Goal: Task Accomplishment & Management: Use online tool/utility

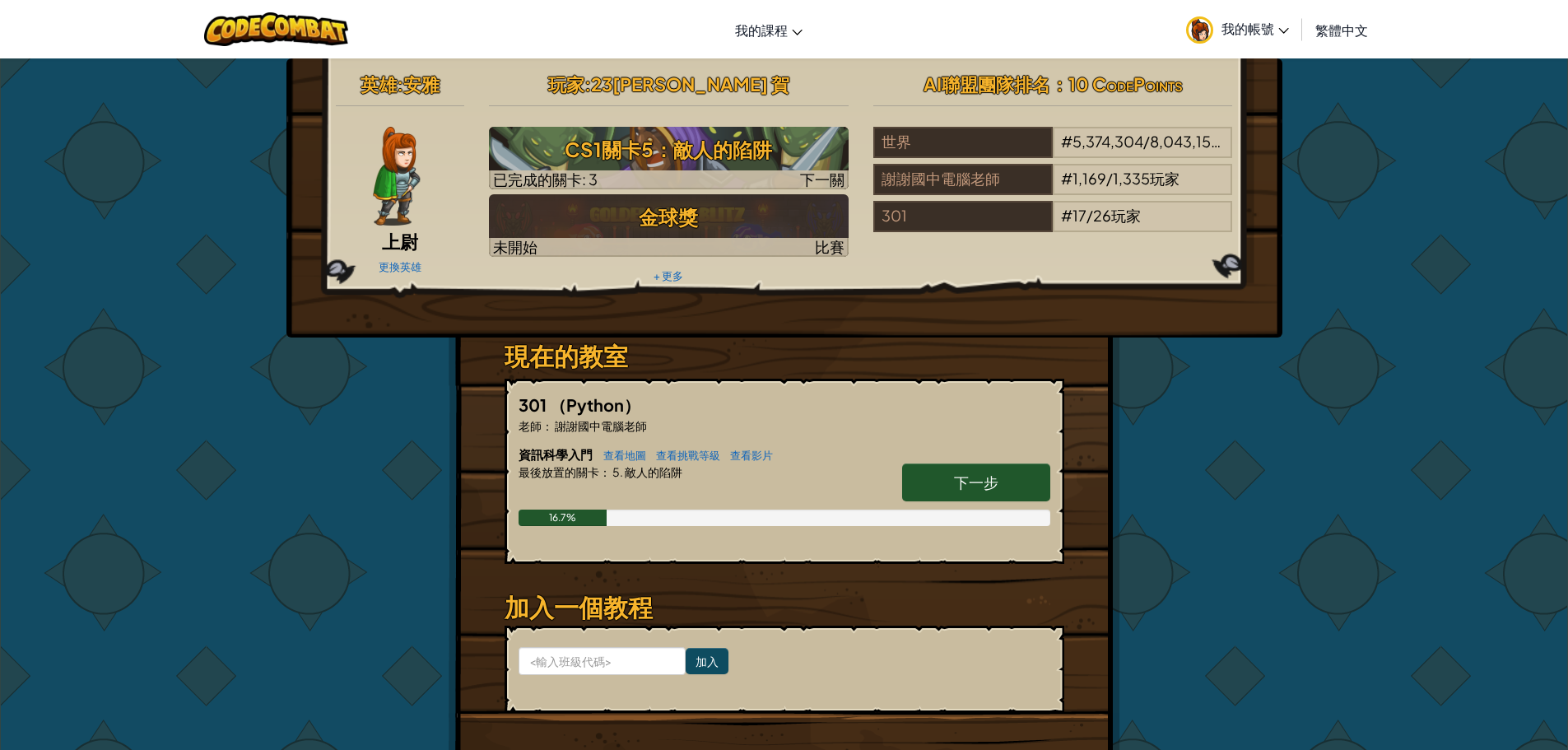
click at [973, 478] on font "下一步" at bounding box center [975, 481] width 44 height 19
select select "zh-HANT"
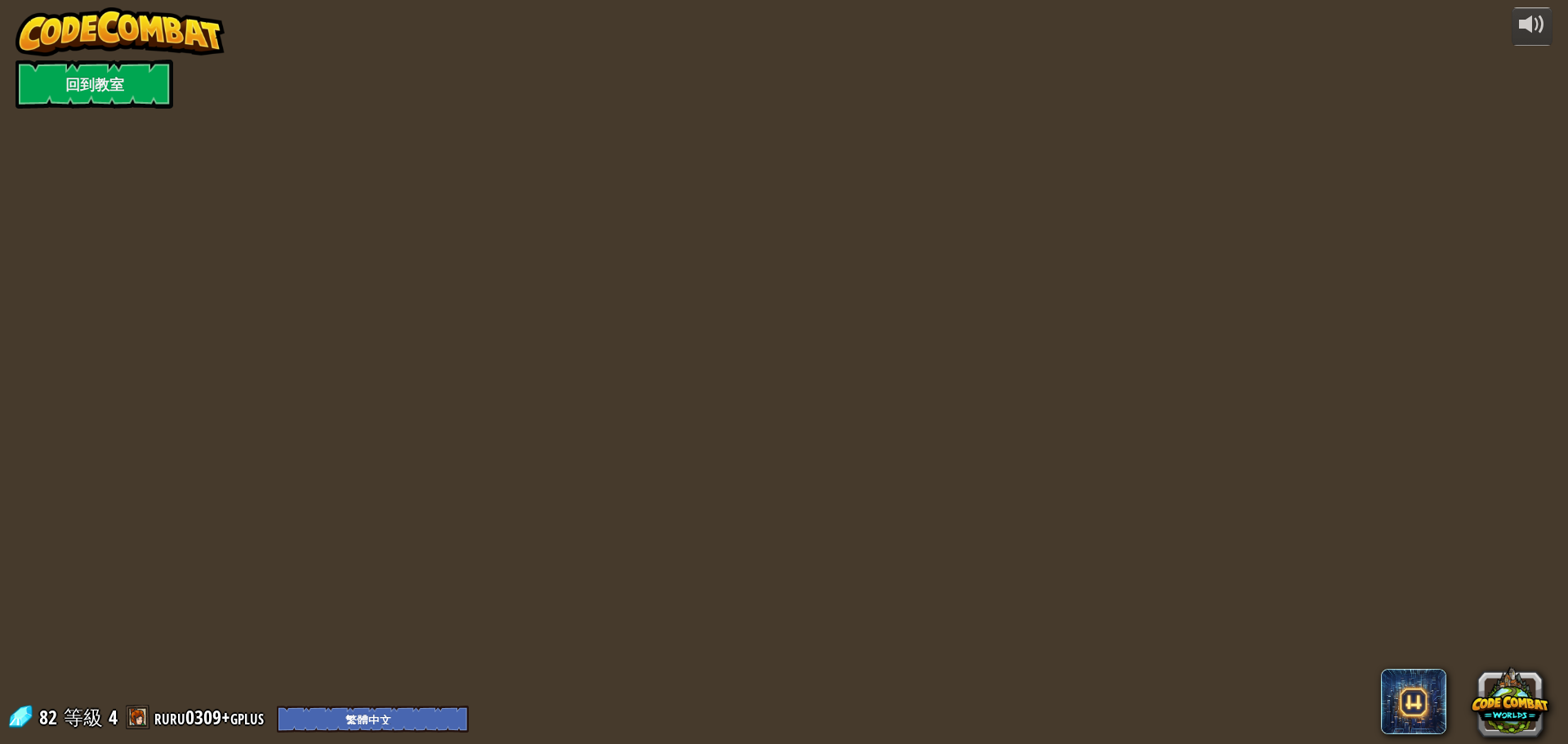
select select "zh-HANT"
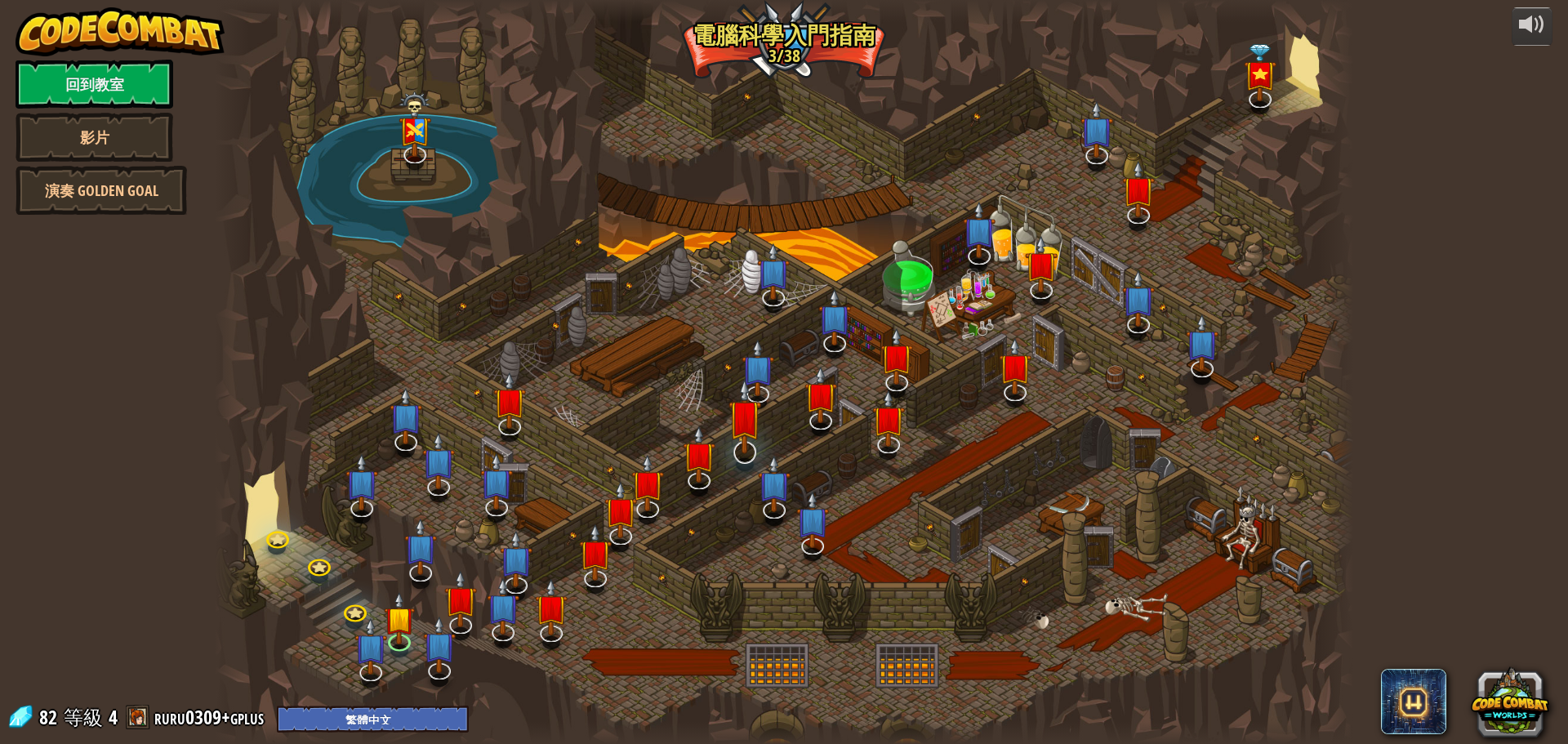
select select "zh-HANT"
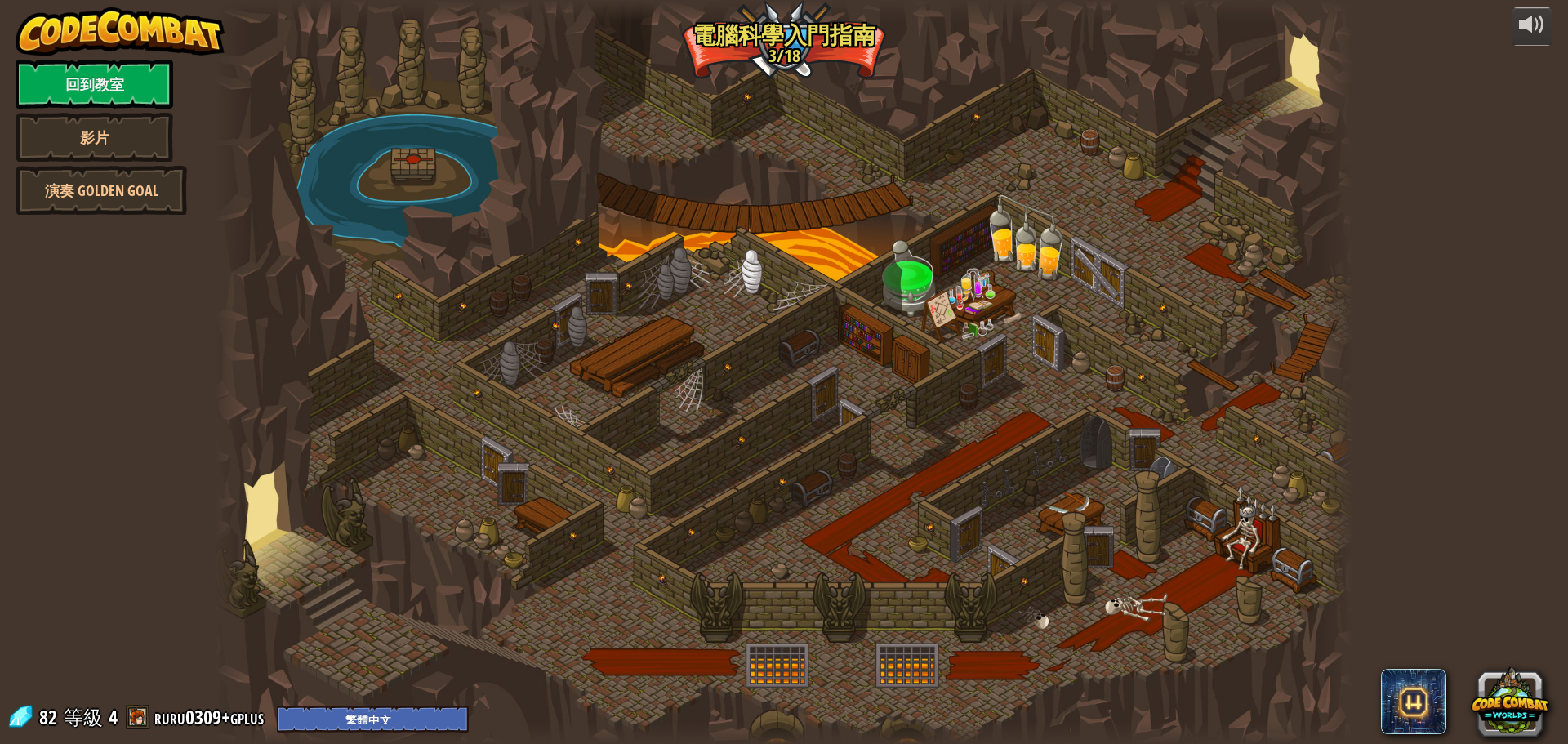
select select "zh-HANT"
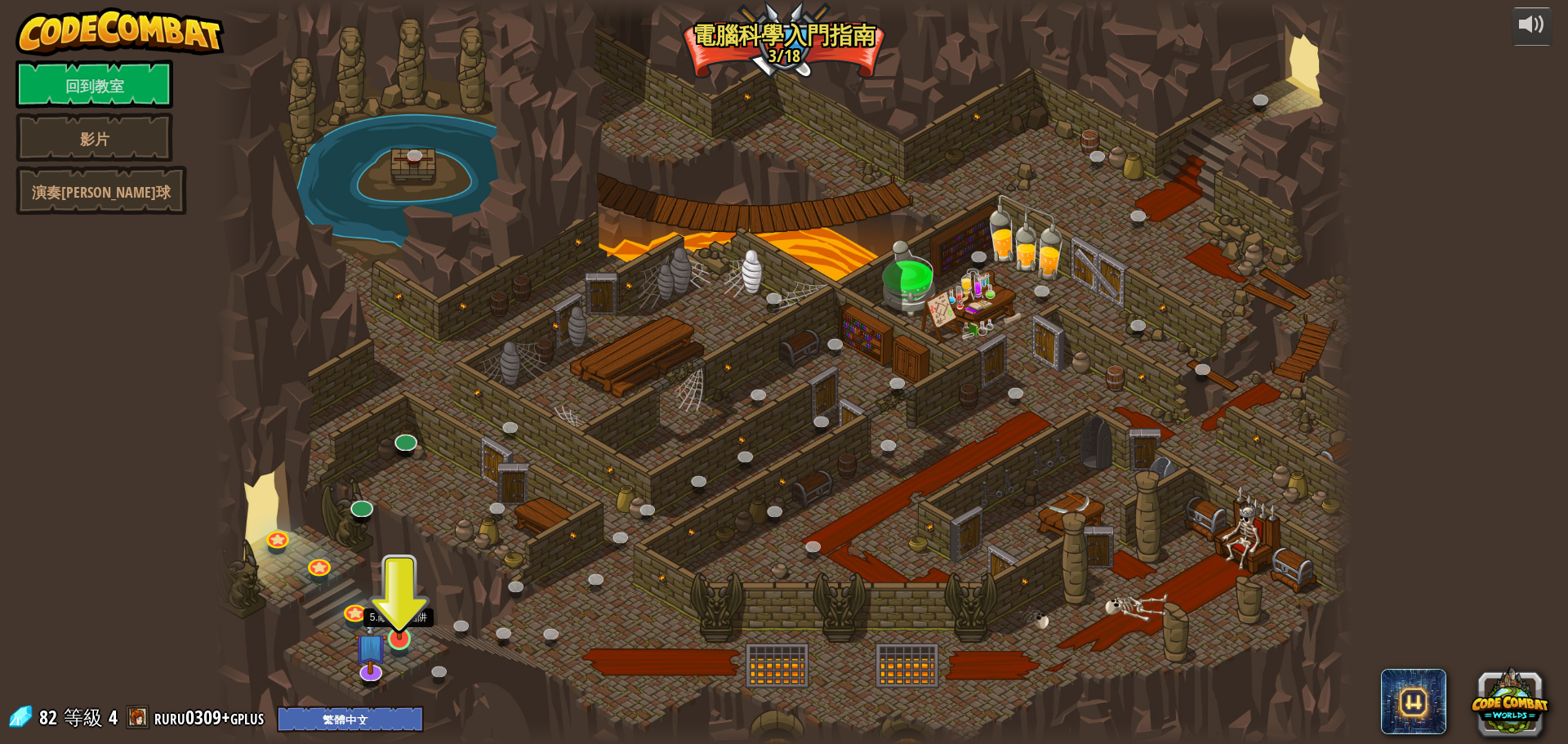
click at [403, 632] on img at bounding box center [400, 604] width 30 height 69
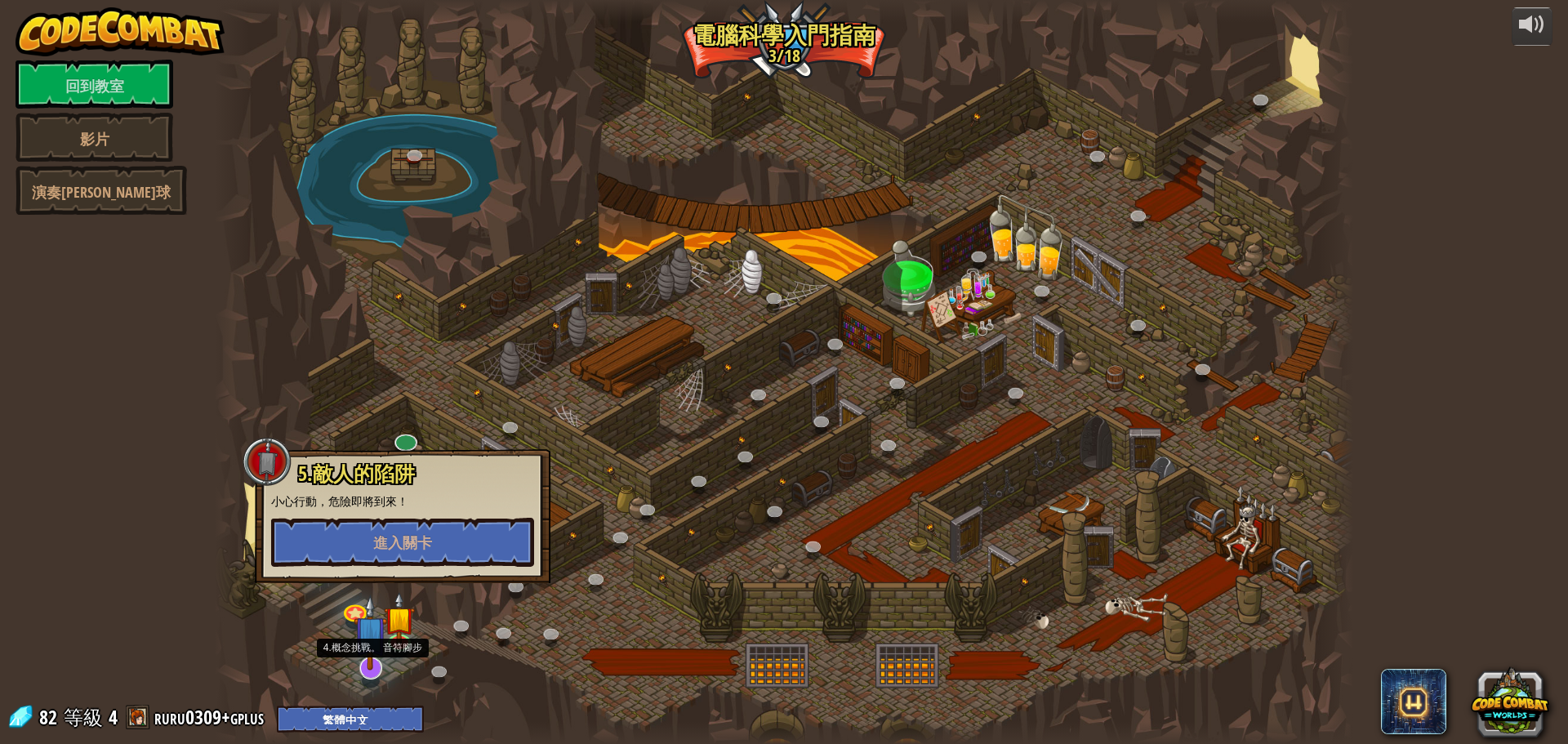
click at [371, 662] on img at bounding box center [370, 633] width 33 height 76
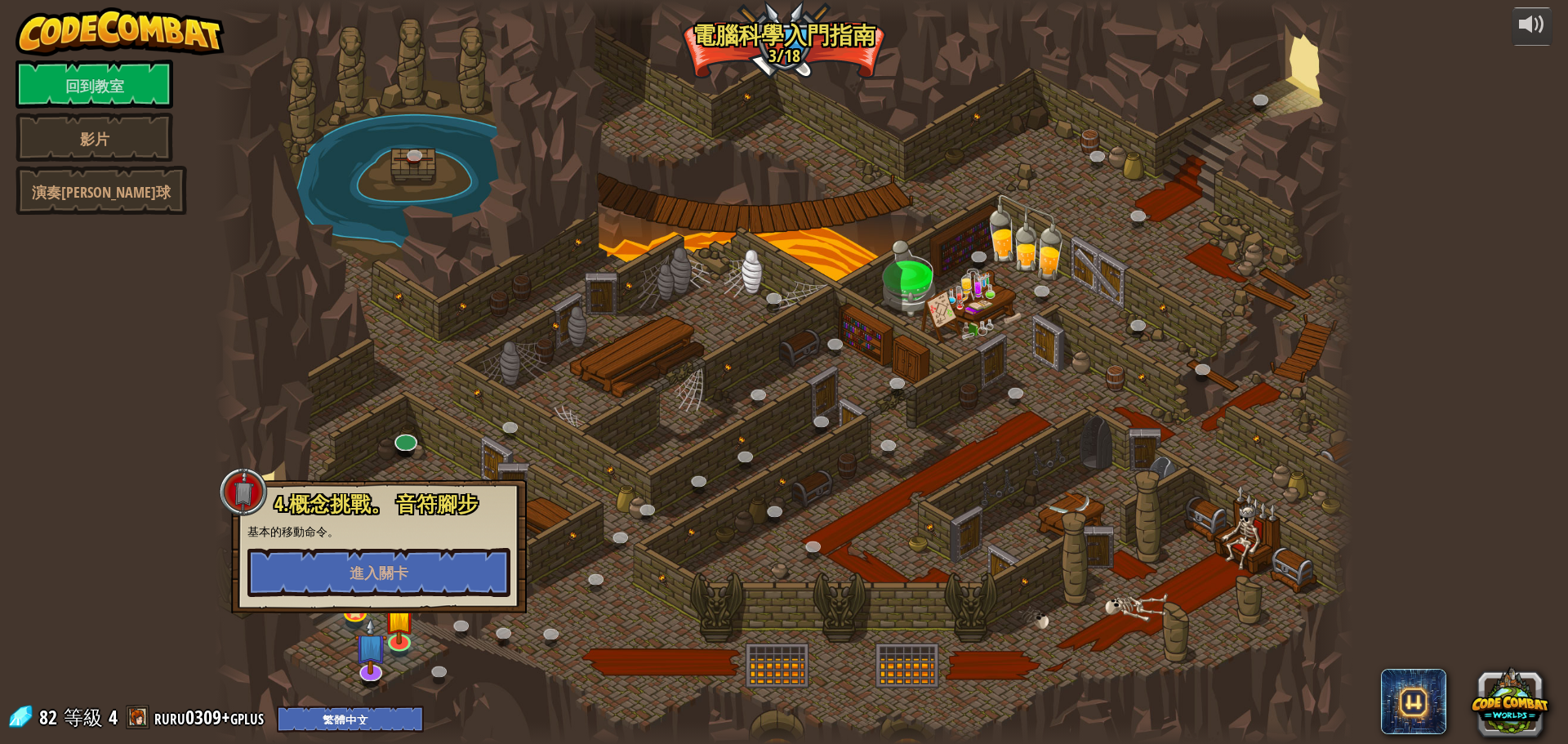
click at [466, 661] on div at bounding box center [784, 372] width 1139 height 744
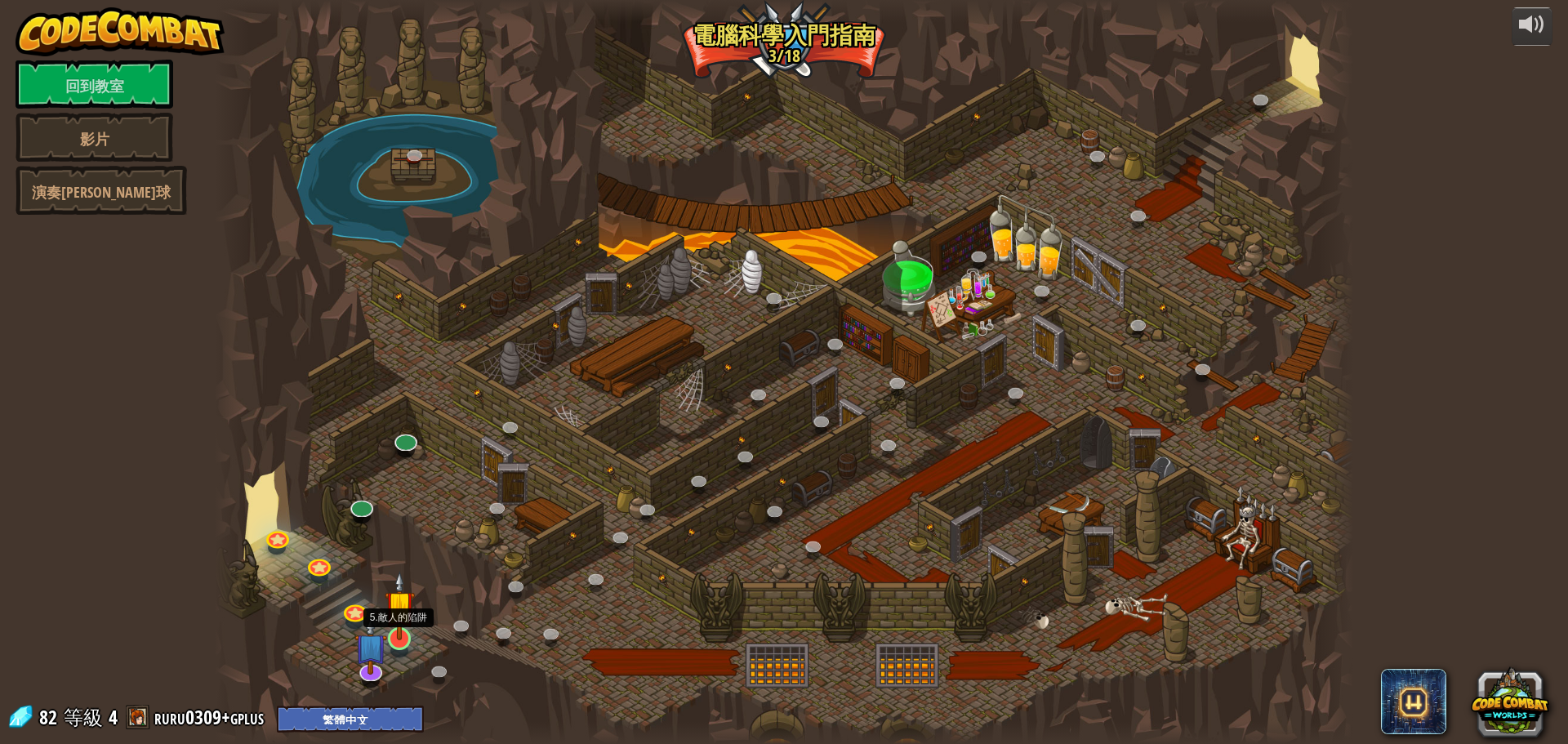
click at [403, 639] on img at bounding box center [400, 604] width 30 height 69
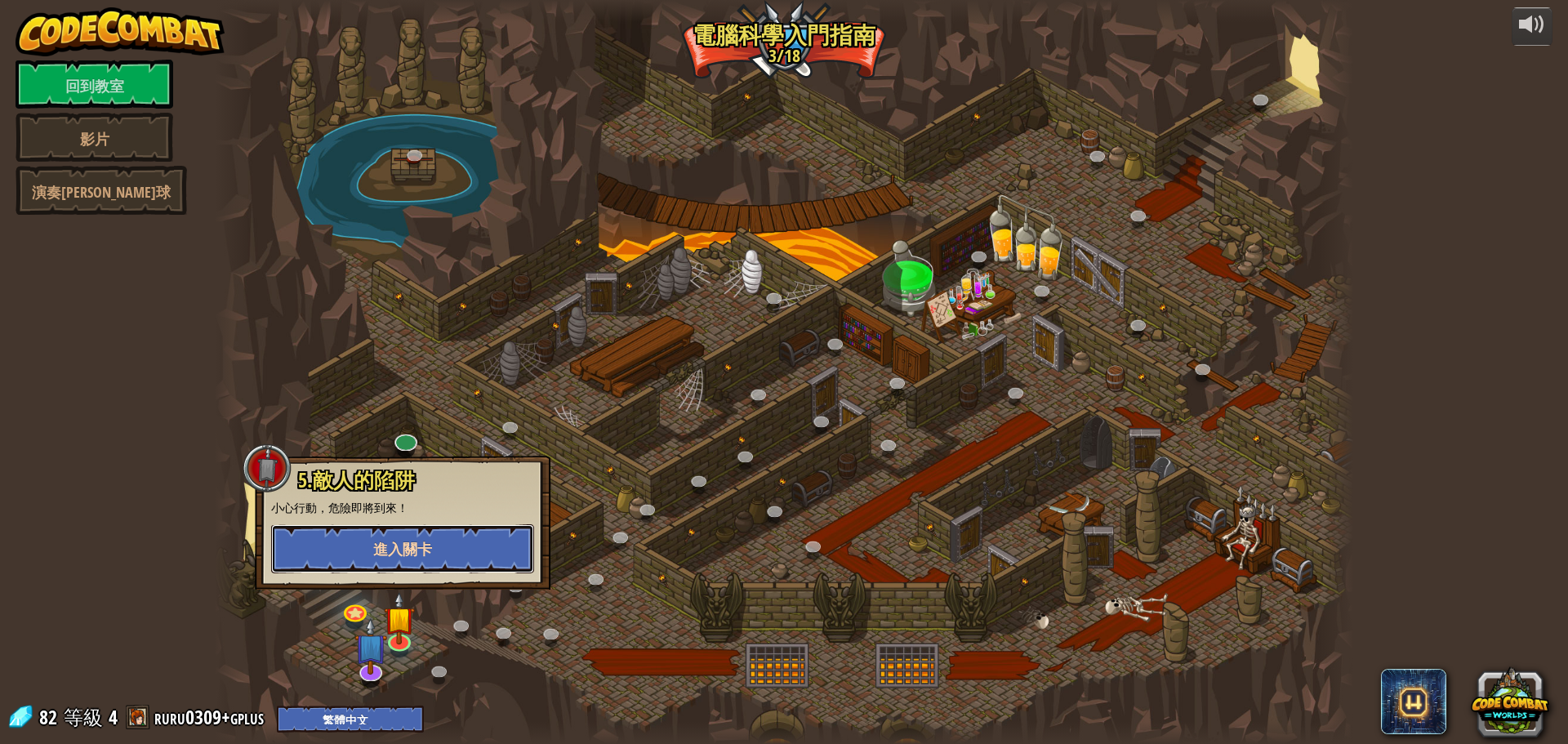
click at [415, 548] on font "進入關卡" at bounding box center [403, 549] width 59 height 21
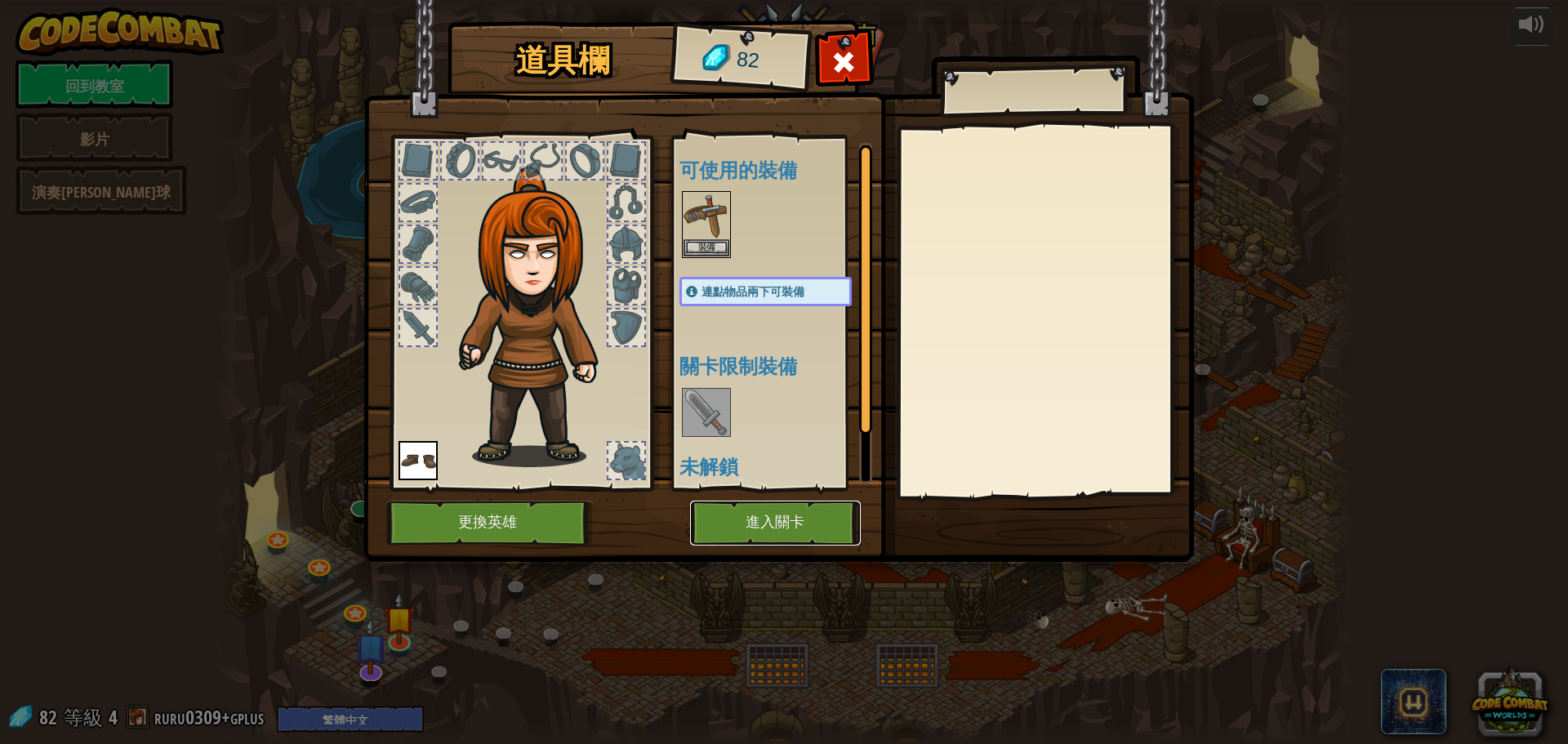
click at [781, 528] on font "進入關卡" at bounding box center [775, 522] width 59 height 17
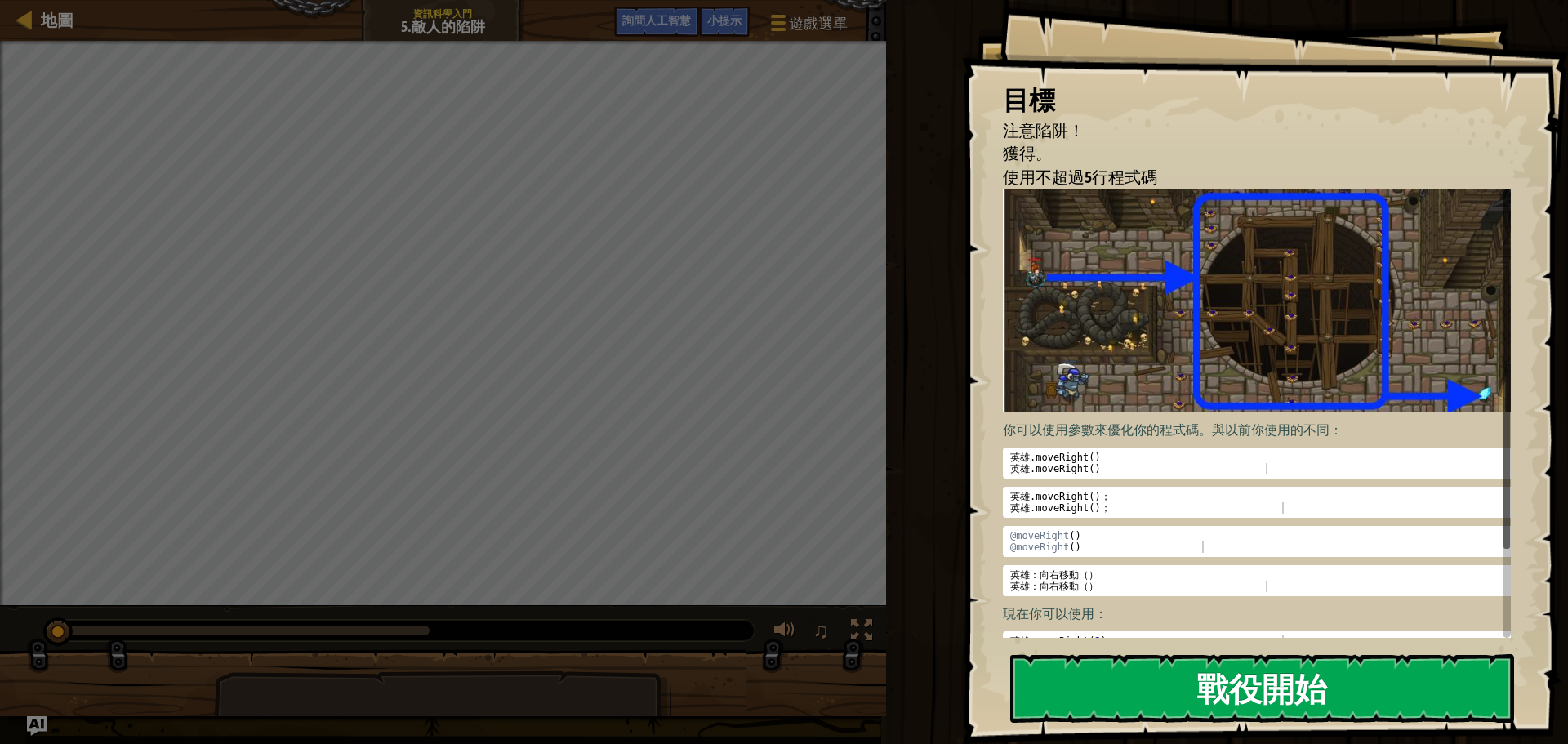
click at [1232, 671] on font "戰役開始" at bounding box center [1262, 686] width 131 height 44
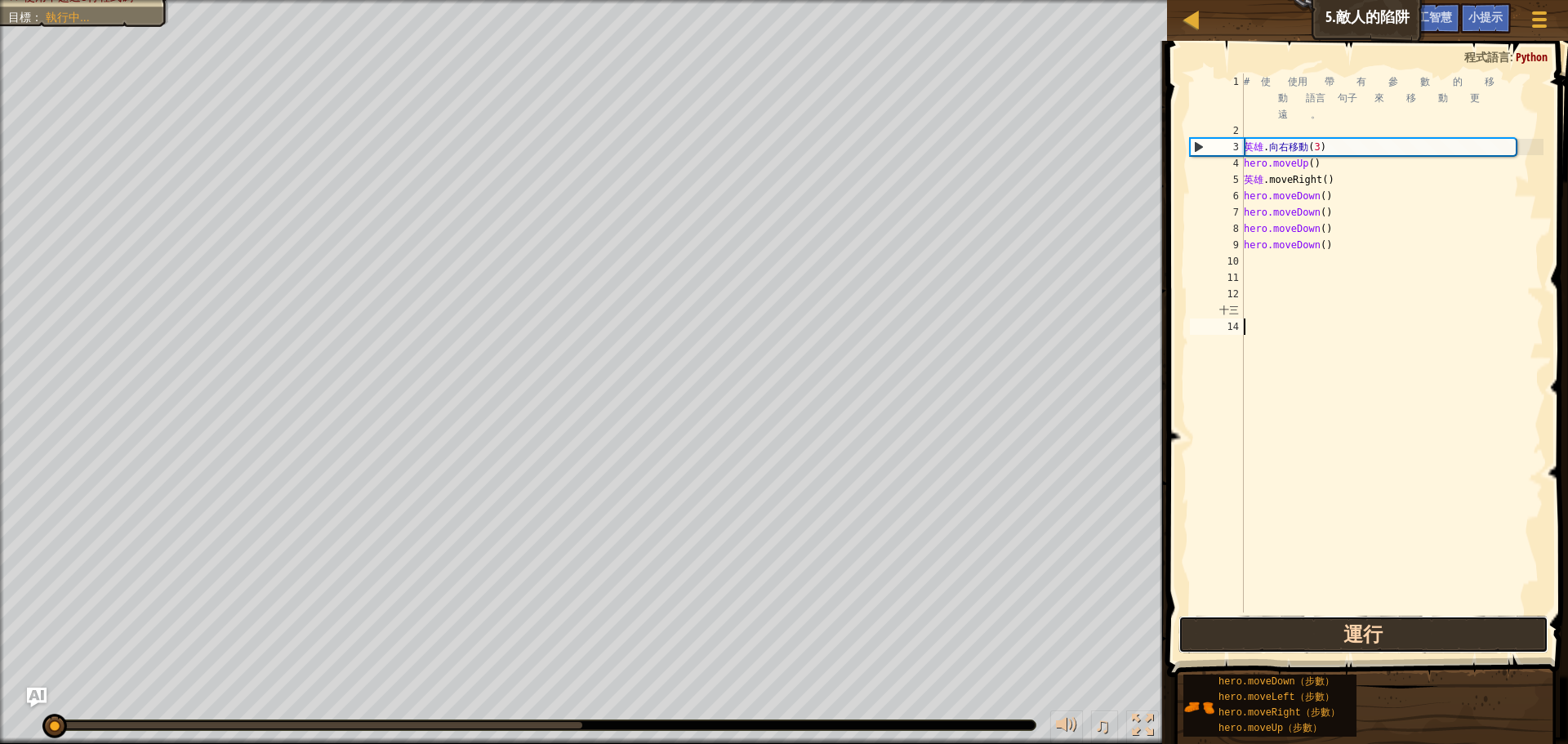
click at [1335, 632] on button "運行" at bounding box center [1364, 634] width 370 height 37
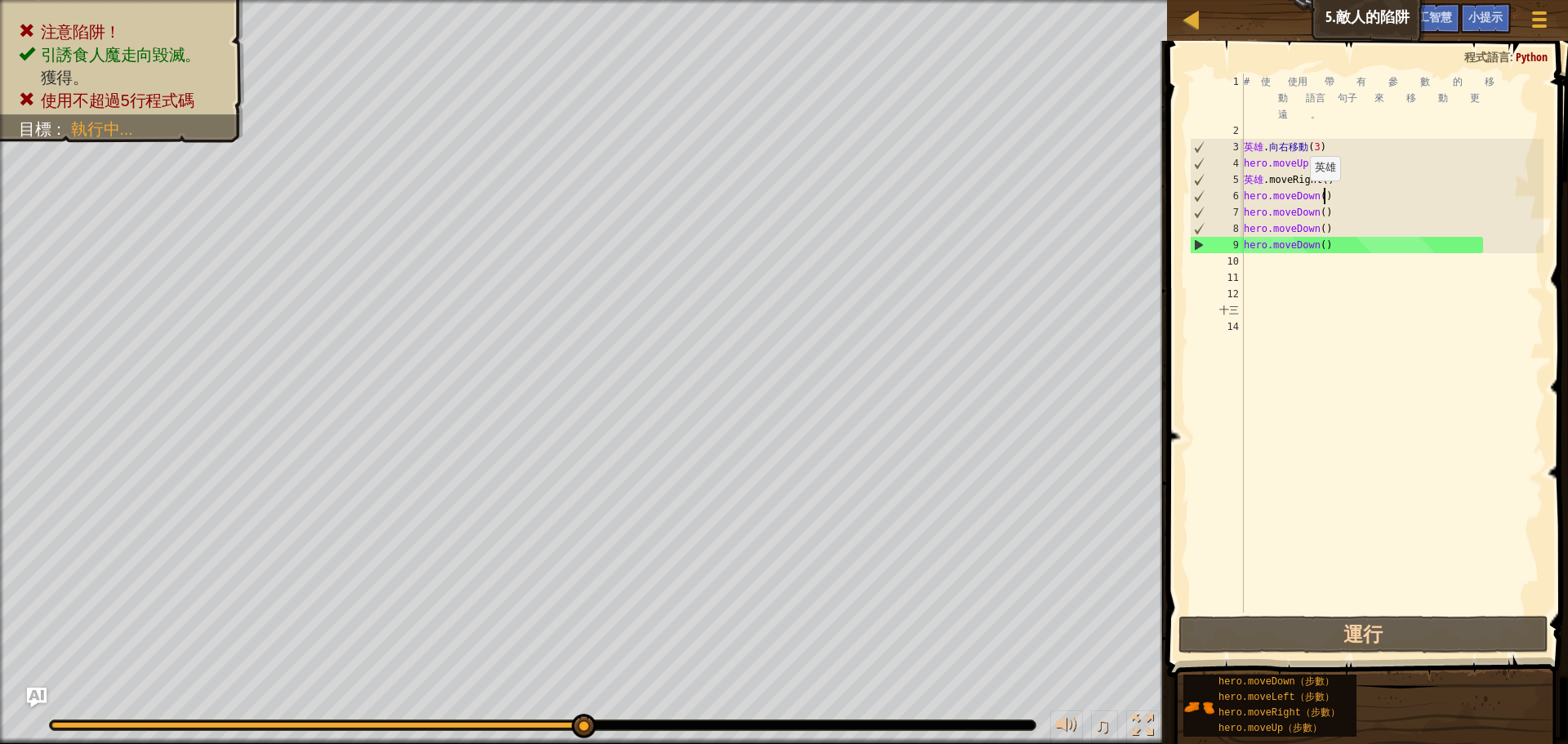
click at [1324, 197] on div "# 使 使用 帶 有 參 數 的 移 動 語言 句子 來 移 動 更 遠 。 英雄 . 向右移動 ( 3 ) hero.moveUp ( ) 英雄 .move…" at bounding box center [1392, 375] width 303 height 604
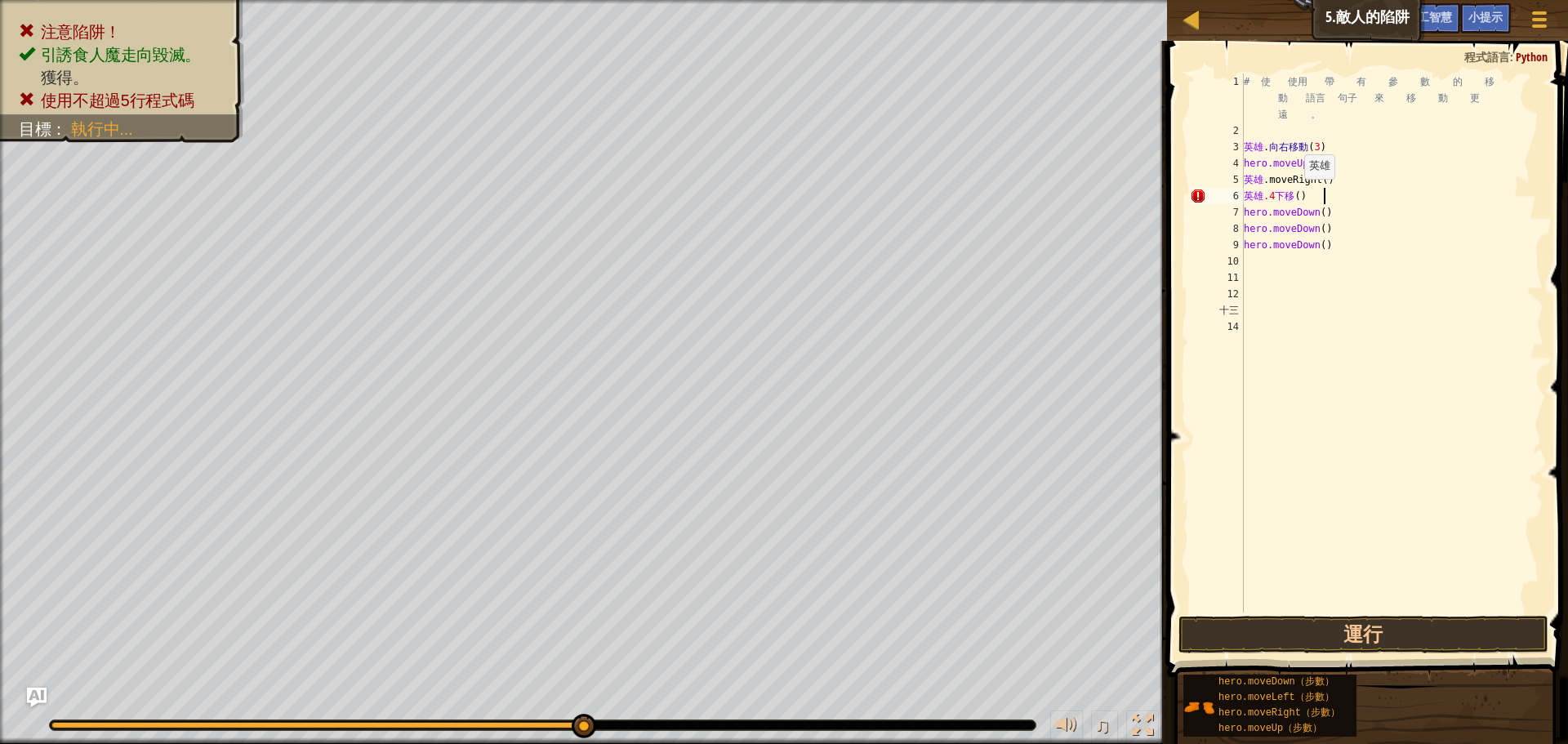
click at [1318, 195] on div "# 使 使用 帶 有 參 數 的 移 動 語言 句子 來 移 動 更 遠 。 英雄 . 向右移動 ( 3 ) hero.moveUp ( ) 英雄 .move…" at bounding box center [1392, 375] width 303 height 604
click at [1324, 214] on div "# 使 使用 帶 有 參 數 的 移 動 語言 句子 來 移 動 更 遠 。 英雄 . 向右移動 ( 3 ) hero.moveUp ( ) 英雄 .move…" at bounding box center [1392, 375] width 303 height 604
click at [1290, 193] on div "# 使 使用 帶 有 參 數 的 移 動 語言 句子 來 移 動 更 遠 。 英雄 . 向右移動 ( 3 ) hero.moveUp ( ) 英雄 .move…" at bounding box center [1392, 375] width 303 height 604
click at [1358, 251] on div "# 使 使用 帶 有 參 數 的 移 動 語言 句子 來 移 動 更 遠 。 英雄 . 向右移動 ( 3 ) hero.moveUp ( ) 英雄 . 向右移…" at bounding box center [1392, 375] width 303 height 604
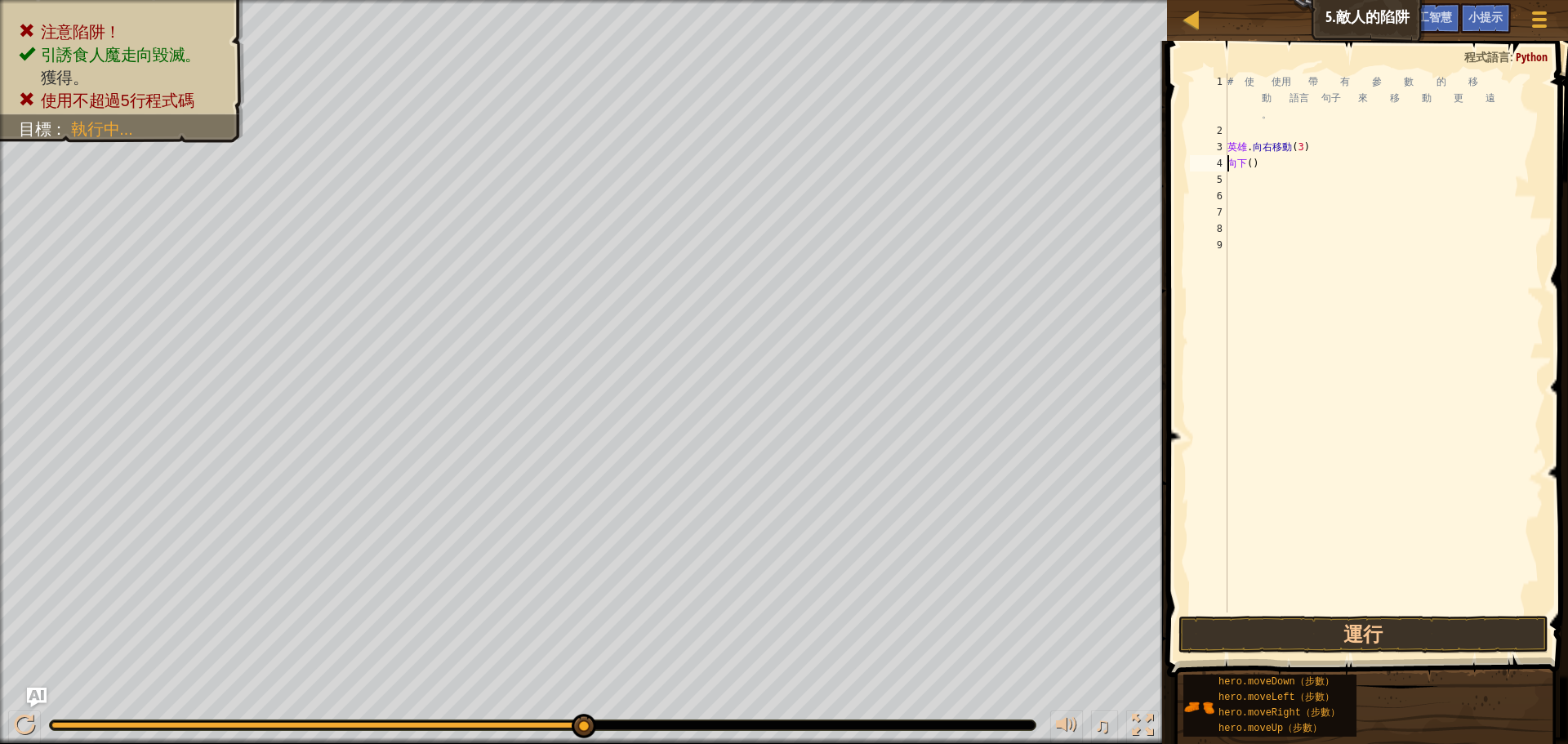
click at [1258, 167] on div "# 使 使用 帶 有 參 數 的 移 動 語言 句子 來 移 動 更 遠 。 英雄 . 向右移動 ( 3 ) 向下 ( )" at bounding box center [1383, 375] width 319 height 604
click at [1274, 161] on div "# 使 使用 帶 有 參 數 的 移 動 語言 句子 來 移 動 更 遠 。 英雄 . 向右移動 ( 3 ) 向下 （ ）" at bounding box center [1383, 375] width 319 height 604
click at [1270, 157] on div "# 使 使用 帶 有 參 數 的 移 動 語言 句子 來 移 動 更 遠 。 hero.moveRight ( 3 ) n （ ）" at bounding box center [1383, 375] width 319 height 604
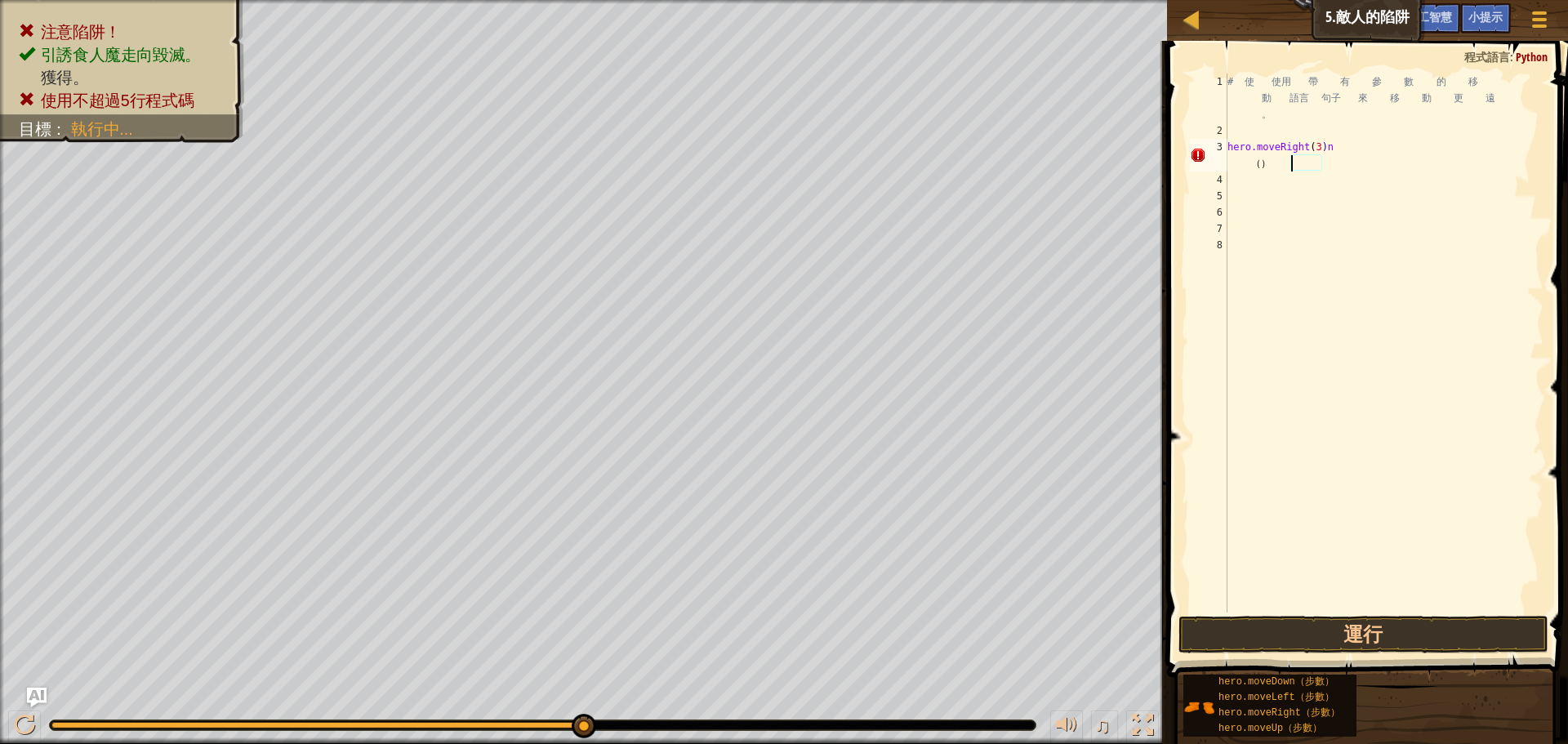
type textarea "hero.moveRight(3)()"
click at [1235, 158] on div "# 使 使用 帶 有 參 數 的 移 動 語言 句子 來 移 動 更 遠 。 英雄 .moveRight ( 3 ) ( )" at bounding box center [1383, 375] width 319 height 604
type textarea "h"
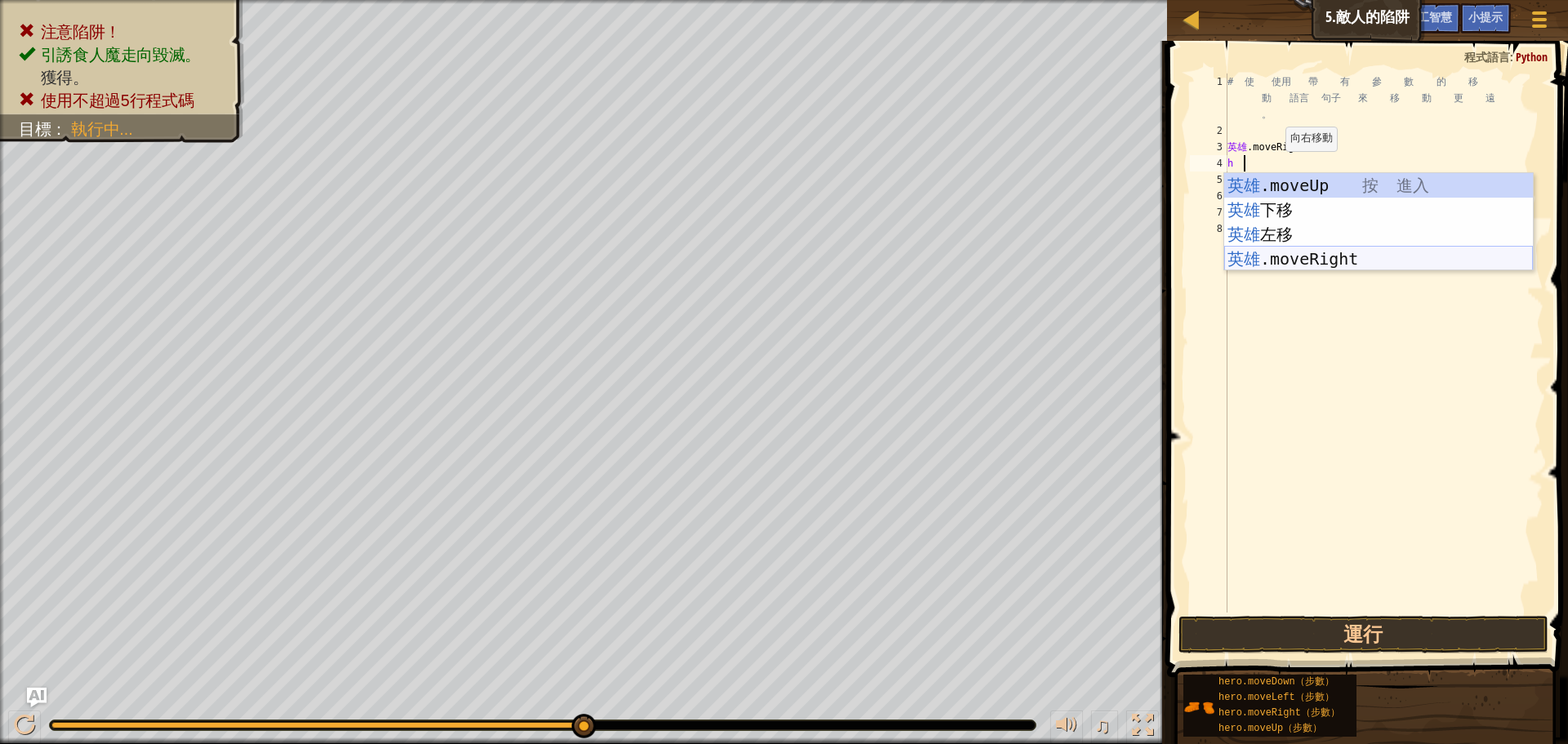
click at [1320, 251] on div "英雄 .moveUp 按 進入 英雄 下移 按 進入 英雄 左移 按 進入 英雄 .moveRight 按 進入" at bounding box center [1378, 246] width 309 height 147
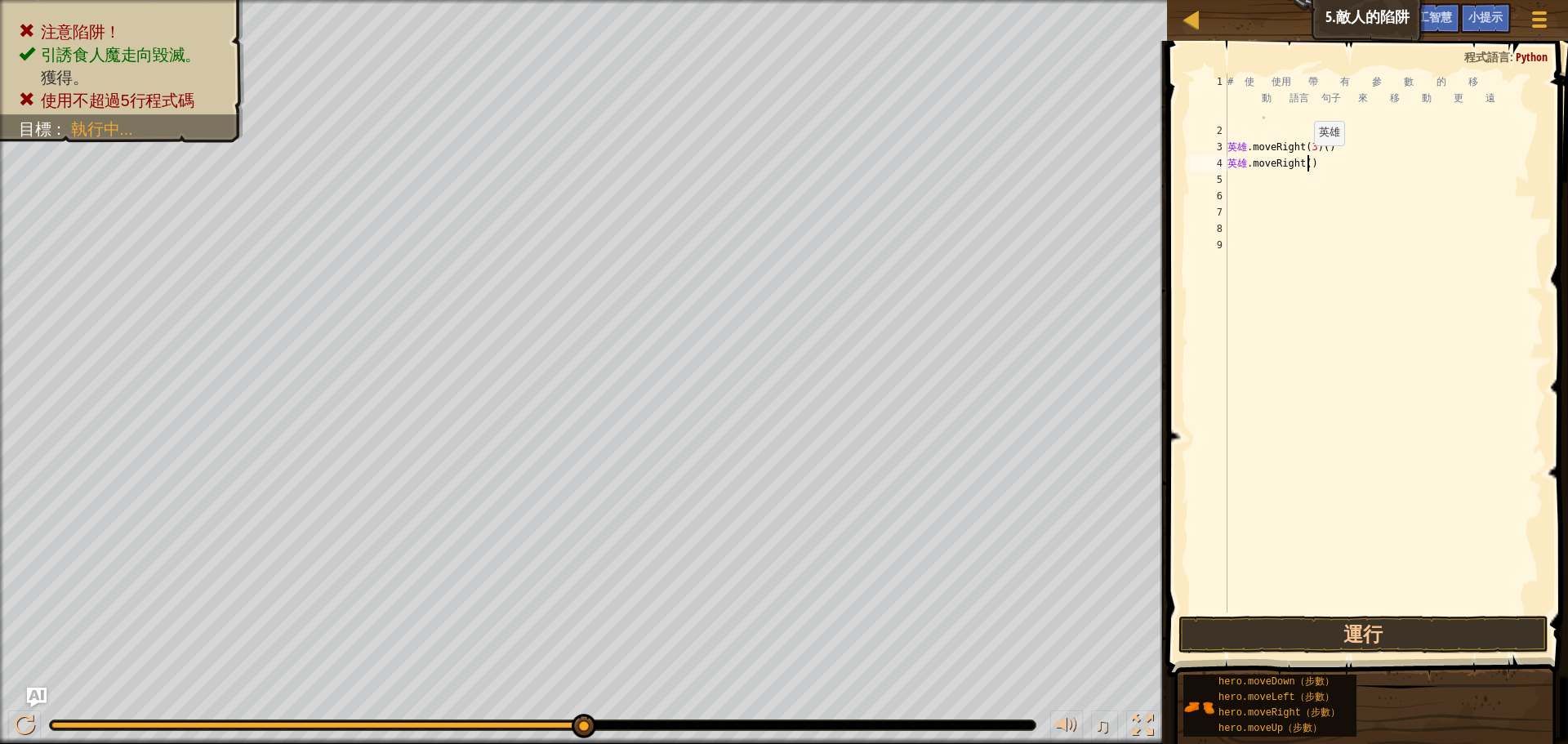
click at [1311, 162] on div "# 使 使用 帶 有 參 數 的 移 動 語言 句子 來 移 動 更 遠 。 英雄 .moveRight ( 3 ) ( ) 英雄 .moveRight ( )" at bounding box center [1383, 375] width 319 height 604
click at [1312, 167] on div "# 使 使用 帶 有 參 數 的 移 動 語言 句子 來 移 動 更 遠 。 英雄 .moveRight ( 3 ) ( ) 英雄 .moveRight ( )" at bounding box center [1383, 375] width 319 height 604
click at [1314, 165] on div "# 使 使用 帶 有 參 數 的 移 動 語言 句子 來 移 動 更 遠 。 英雄 .moveRight ( 3 ) ( ) 英雄 .moveRight ( )" at bounding box center [1383, 375] width 319 height 604
click at [1320, 163] on div "# 使 使用 帶 有 參 數 的 移 動 語言 句子 來 移 動 更 遠 。 英雄 .moveRight ( 3 ) ( ) 英雄 .moveRight ( )" at bounding box center [1383, 375] width 319 height 604
click at [1312, 164] on div "# 使 使用 帶 有 參 數 的 移 動 語言 句子 來 移 動 更 遠 。 英雄 .moveRight ( 3 ) ( ) 英雄 .moveRight ( )" at bounding box center [1383, 375] width 319 height 604
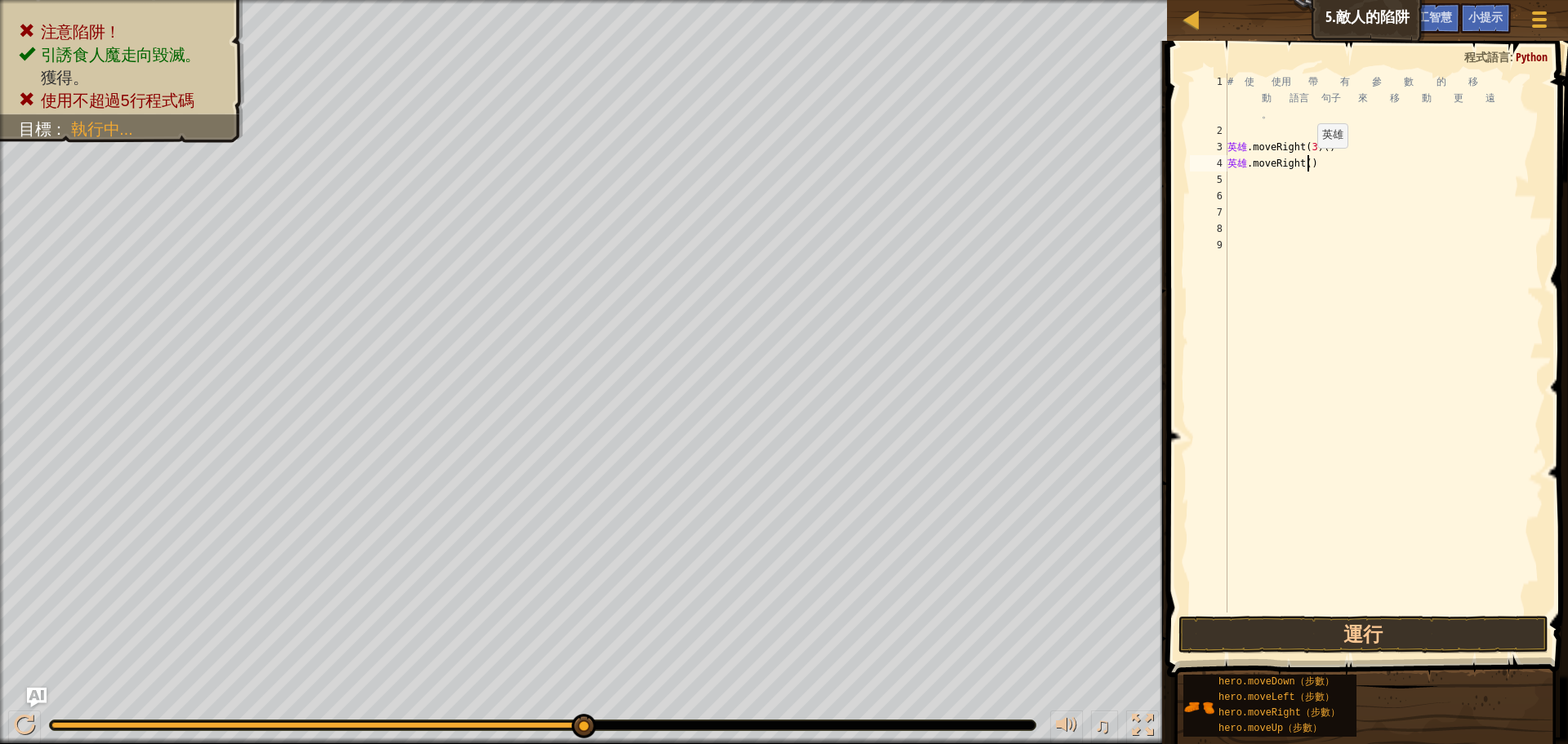
click at [1314, 164] on div "# 使 使用 帶 有 參 數 的 移 動 語言 句子 來 移 動 更 遠 。 英雄 .moveRight ( 3 ) ( ) 英雄 .moveRight ( )" at bounding box center [1383, 375] width 319 height 604
click at [1316, 164] on div "# 使 使用 帶 有 參 數 的 移 動 語言 句子 來 移 動 更 遠 。 英雄 .moveRight ( 3 ) ( ) 英雄 .moveRight ( )" at bounding box center [1383, 343] width 319 height 539
click at [1316, 164] on div "# 使 使用 帶 有 參 數 的 移 動 語言 句子 來 移 動 更 遠 。 英雄 .moveRight ( 3 ) ( ) 英雄 .moveRight ( )" at bounding box center [1383, 375] width 319 height 604
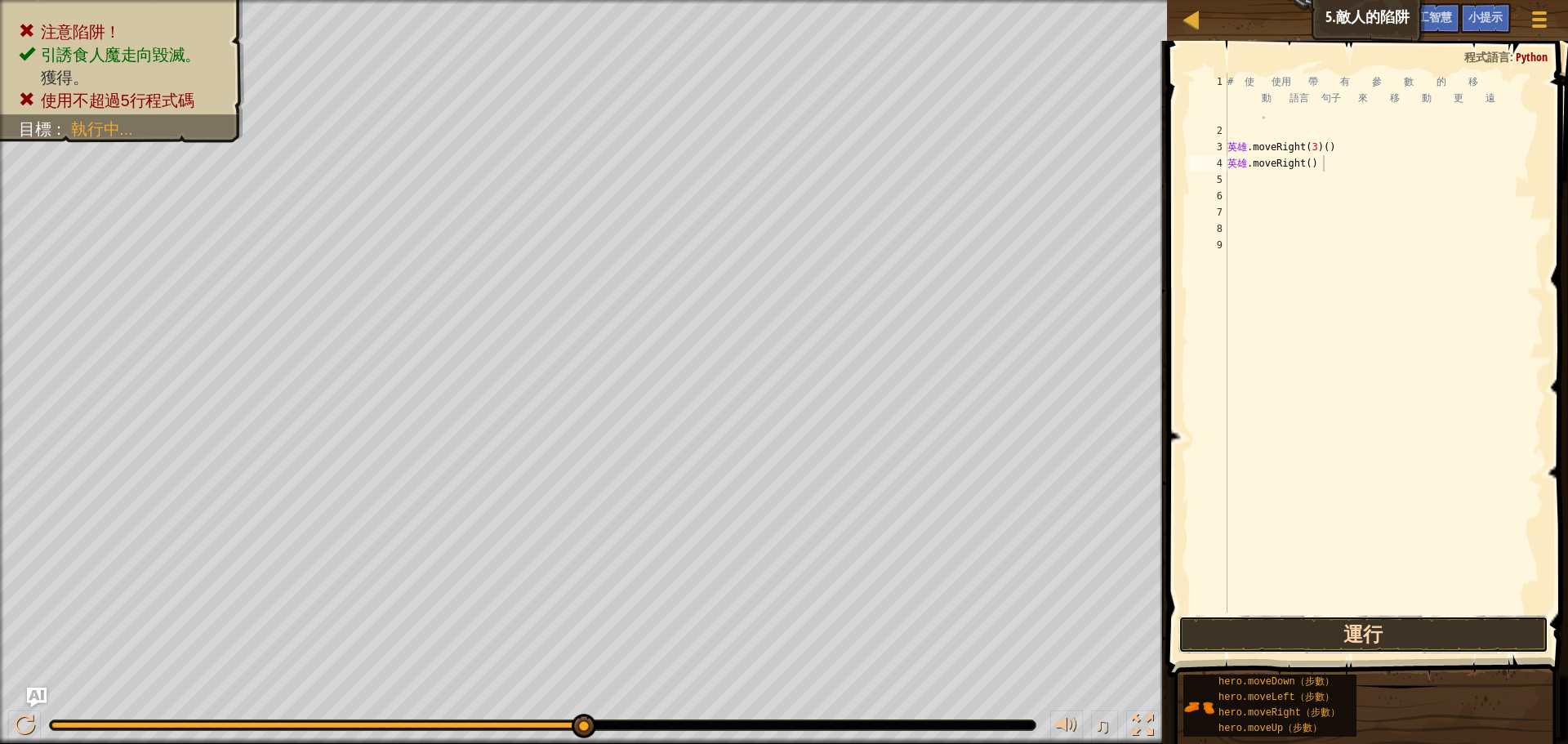
click at [1382, 628] on button "運行" at bounding box center [1364, 634] width 370 height 37
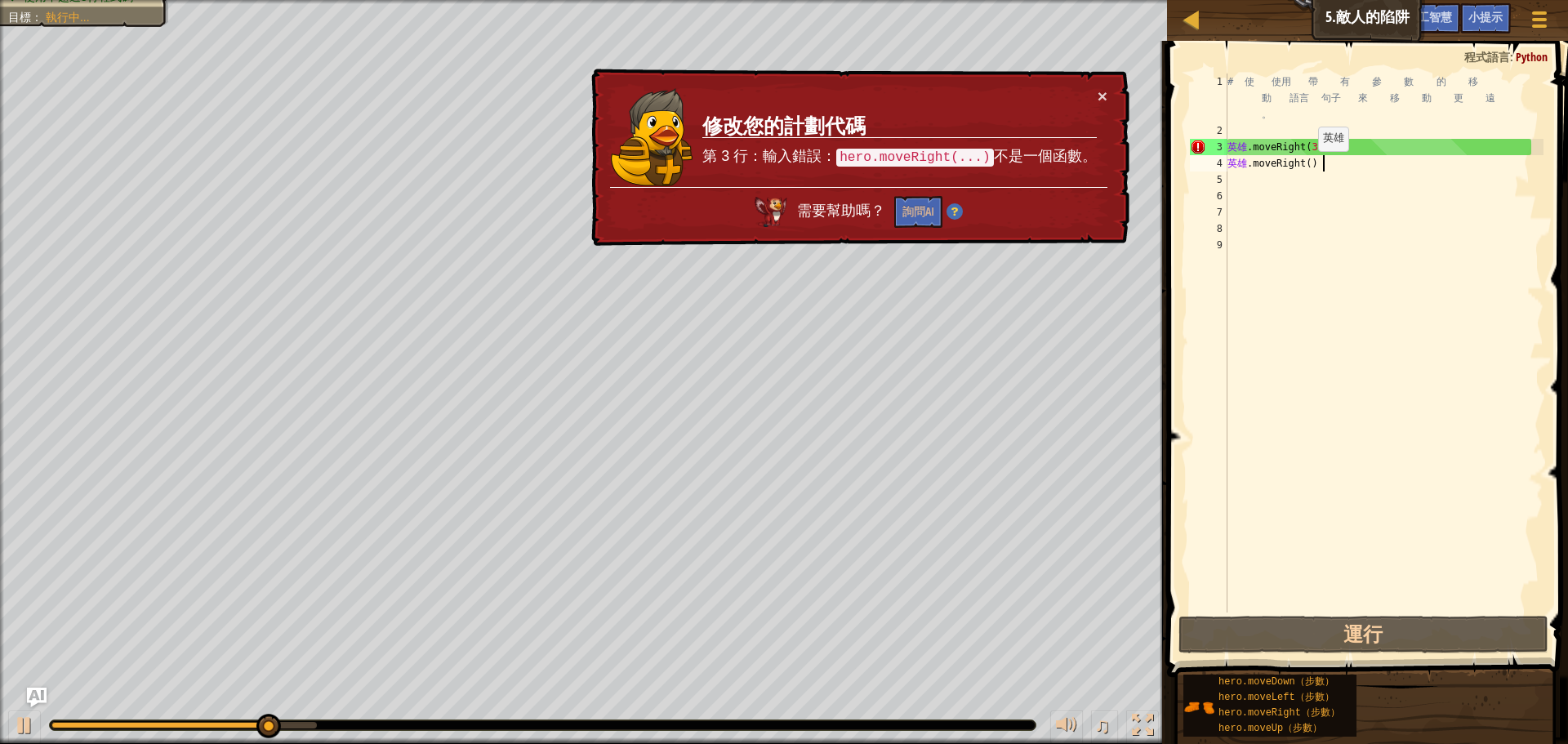
click at [1315, 167] on div "# 使 使用 帶 有 參 數 的 移 動 語言 句子 來 移 動 更 遠 。 英雄 .moveRight ( 3 ) ( ) 英雄 .moveRight ( )" at bounding box center [1383, 375] width 319 height 604
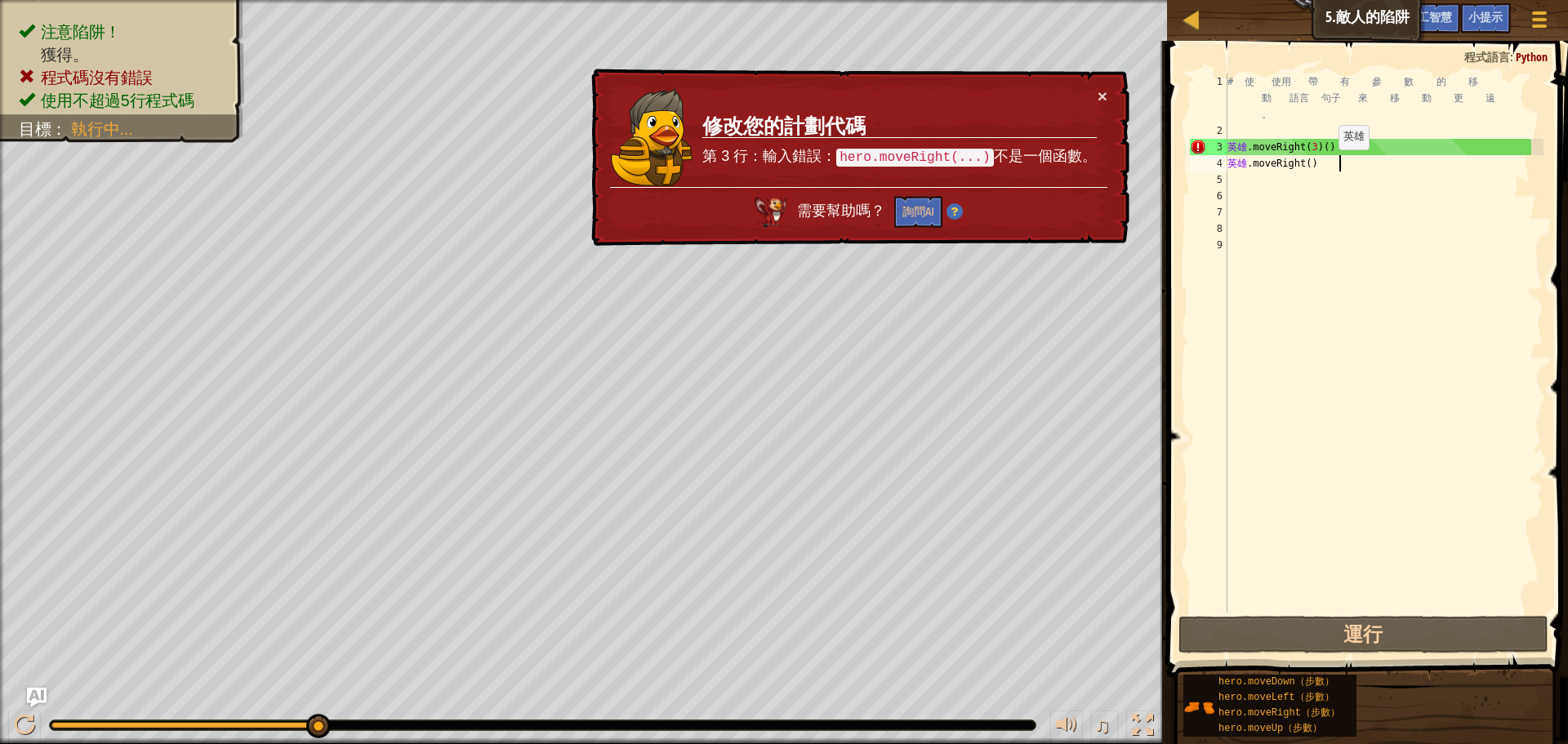
click at [1335, 166] on div "# 使 使用 帶 有 參 數 的 移 動 語言 句子 來 移 動 更 遠 。 英雄 .moveRight ( 3 ) ( ) 英雄 .moveRight ( )" at bounding box center [1383, 375] width 319 height 604
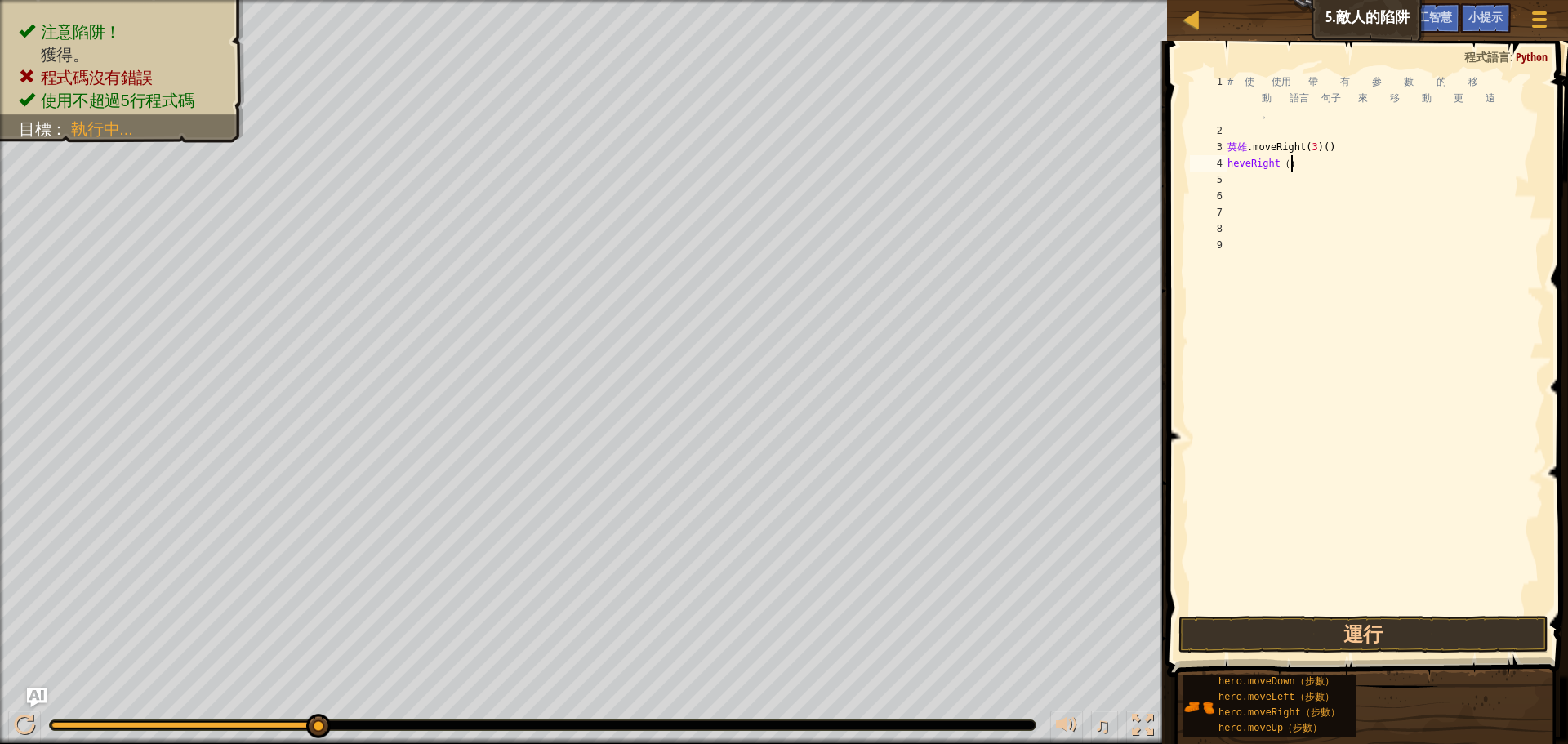
click at [1298, 167] on div "# 使 使用 帶 有 參 數 的 移 動 語言 句子 來 移 動 更 遠 。 英雄 .moveRight ( 3 ) ( ) heveRight （ ）" at bounding box center [1383, 375] width 319 height 604
click at [1306, 167] on div "# 使 使用 帶 有 參 數 的 移 動 語言 句子 來 移 動 更 遠 。 英雄 .moveRight ( 3 ) ( ) heveRight （ ）" at bounding box center [1383, 375] width 319 height 604
type textarea "ight()"
